Goal: Information Seeking & Learning: Learn about a topic

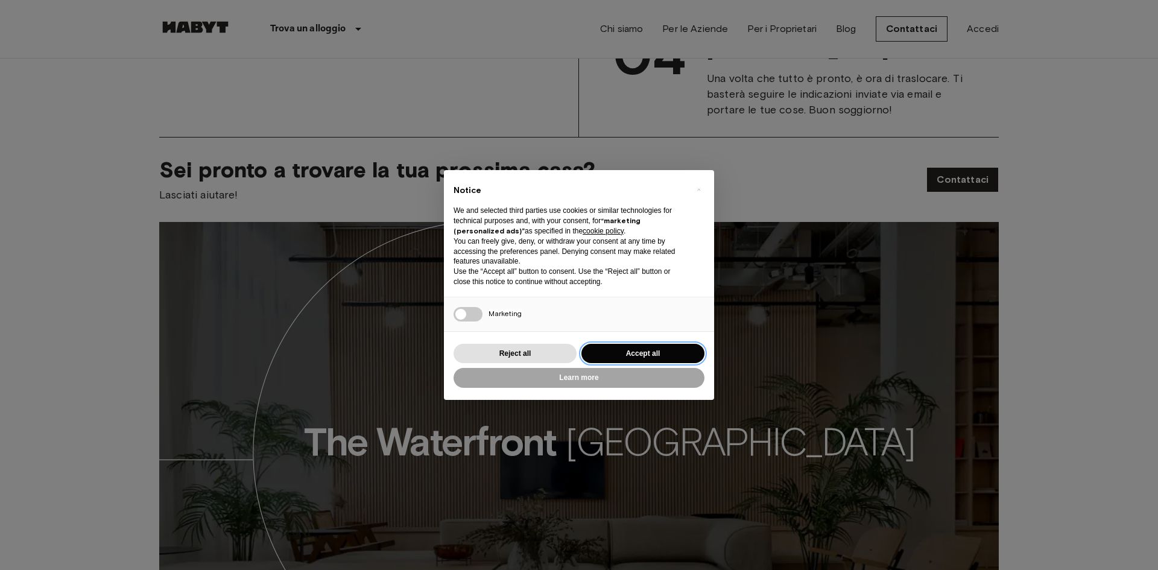
click at [654, 353] on button "Accept all" at bounding box center [642, 354] width 123 height 20
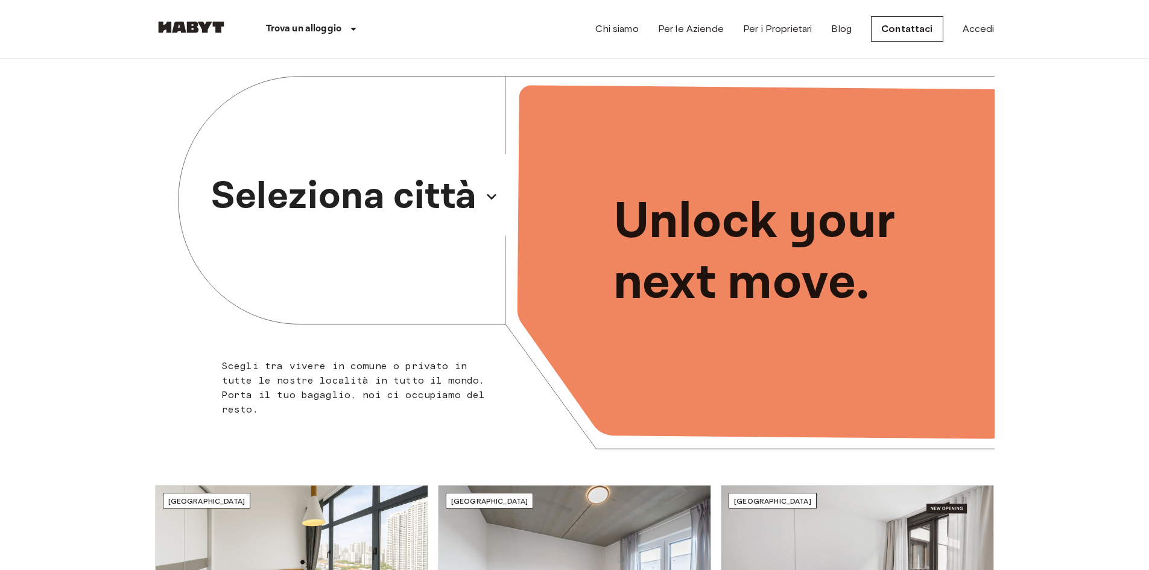
click at [438, 198] on p "Seleziona città" at bounding box center [344, 197] width 266 height 58
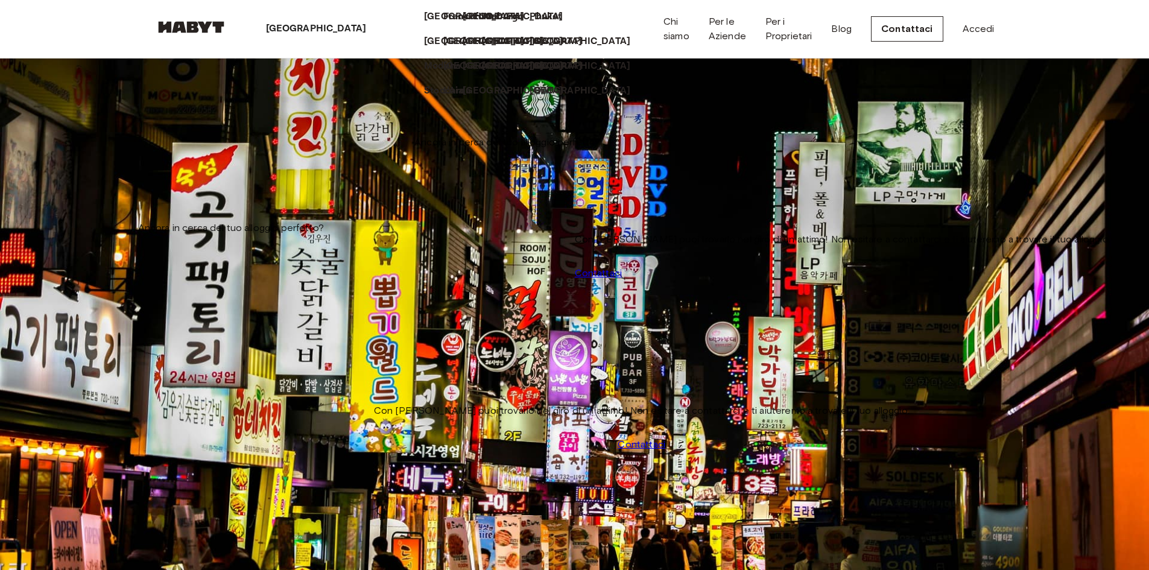
click at [283, 34] on p "[GEOGRAPHIC_DATA]" at bounding box center [316, 29] width 101 height 14
click at [484, 49] on p "[GEOGRAPHIC_DATA]" at bounding box center [534, 41] width 101 height 14
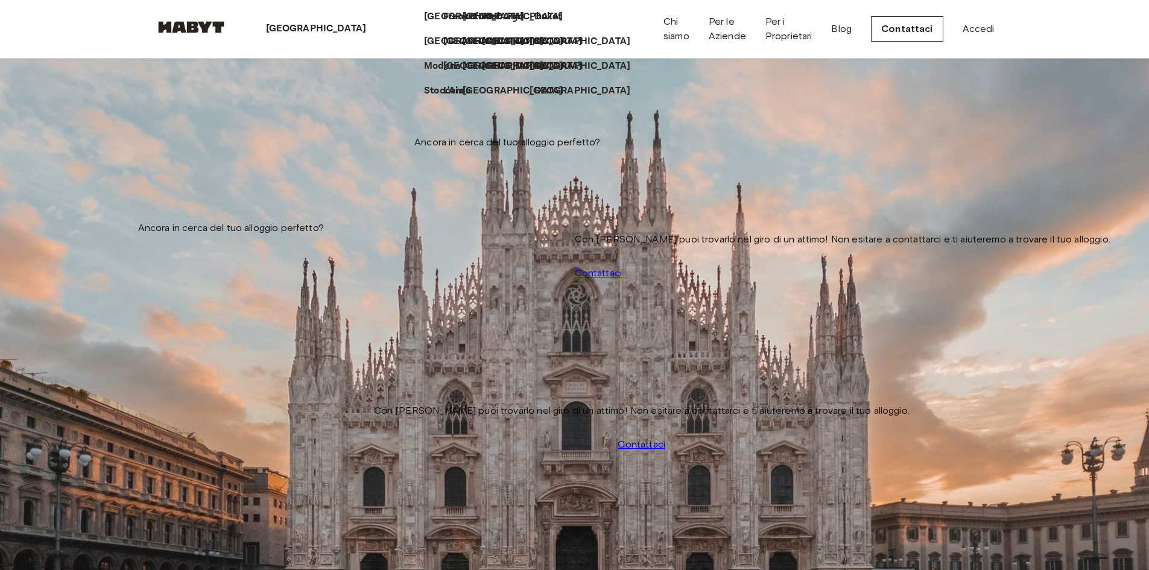
click at [371, 29] on icon at bounding box center [371, 29] width 0 height 0
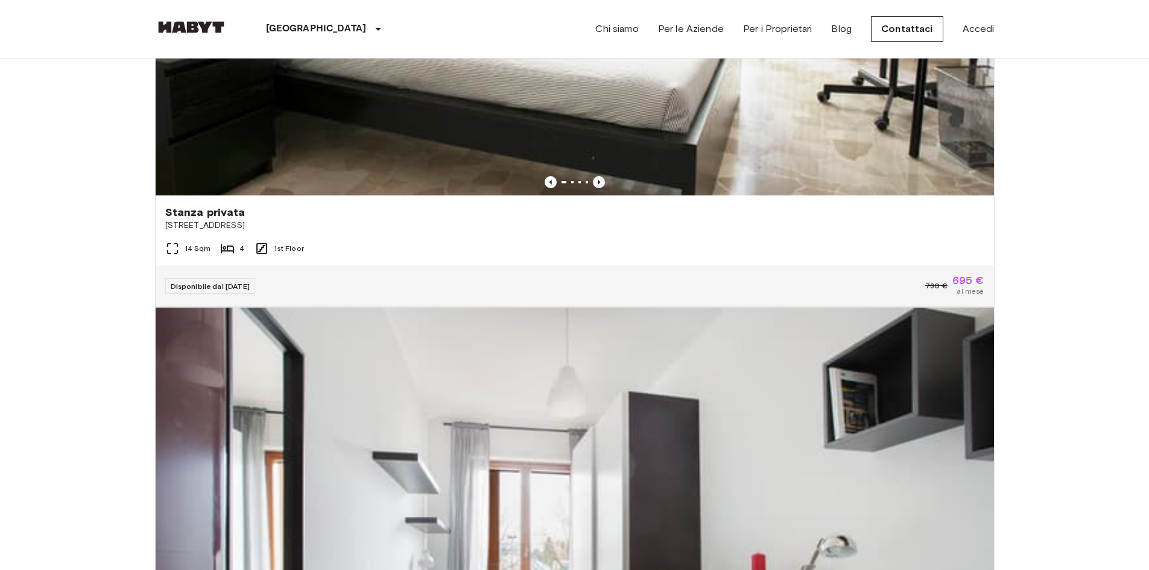
scroll to position [1221, 0]
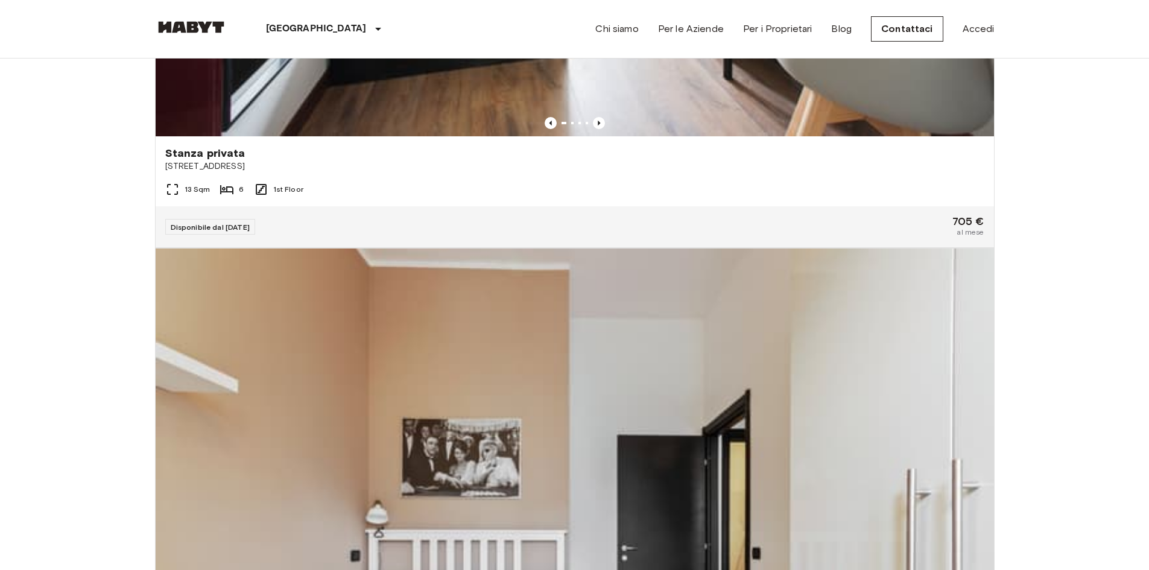
scroll to position [2357, 0]
